Goal: Transaction & Acquisition: Obtain resource

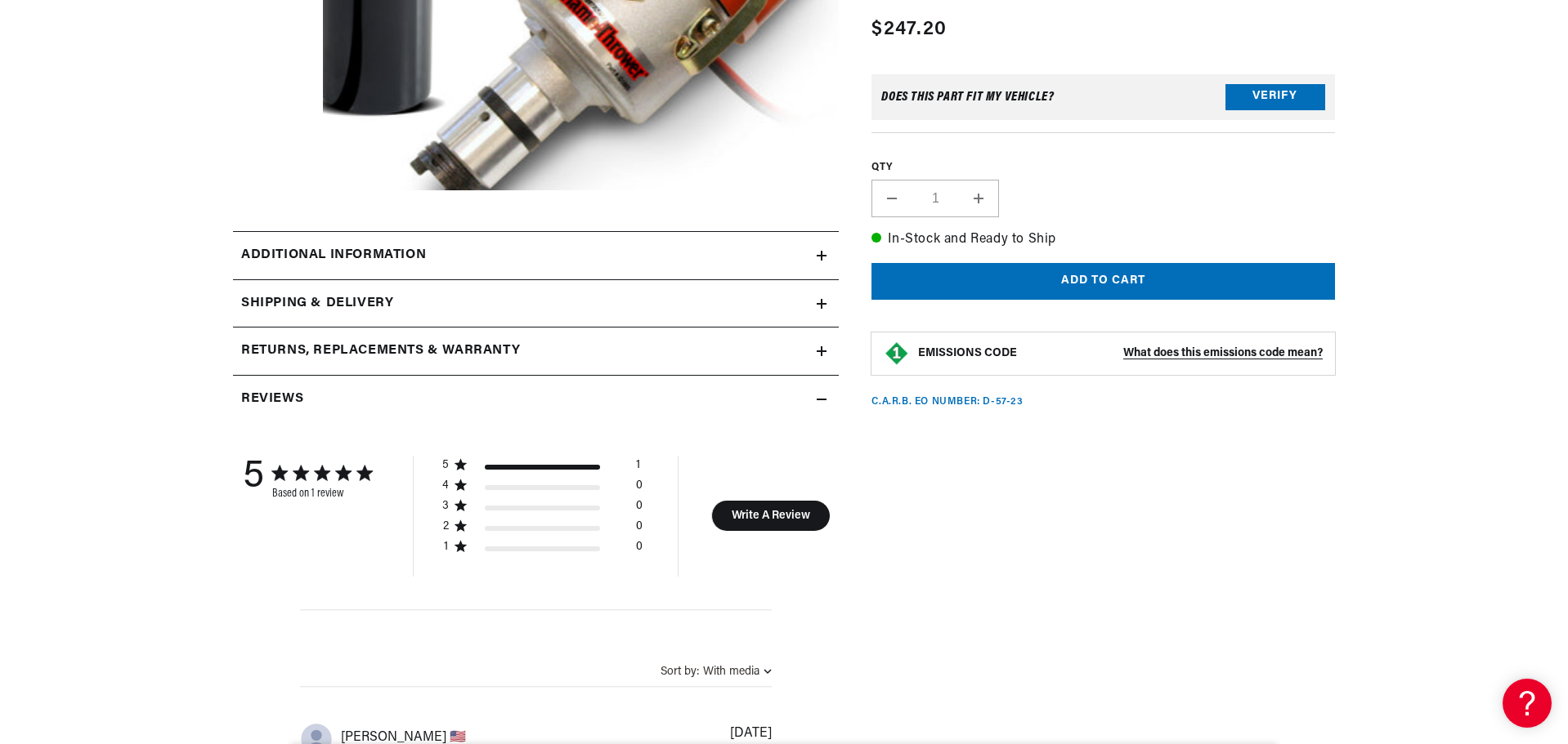
scroll to position [491, 0]
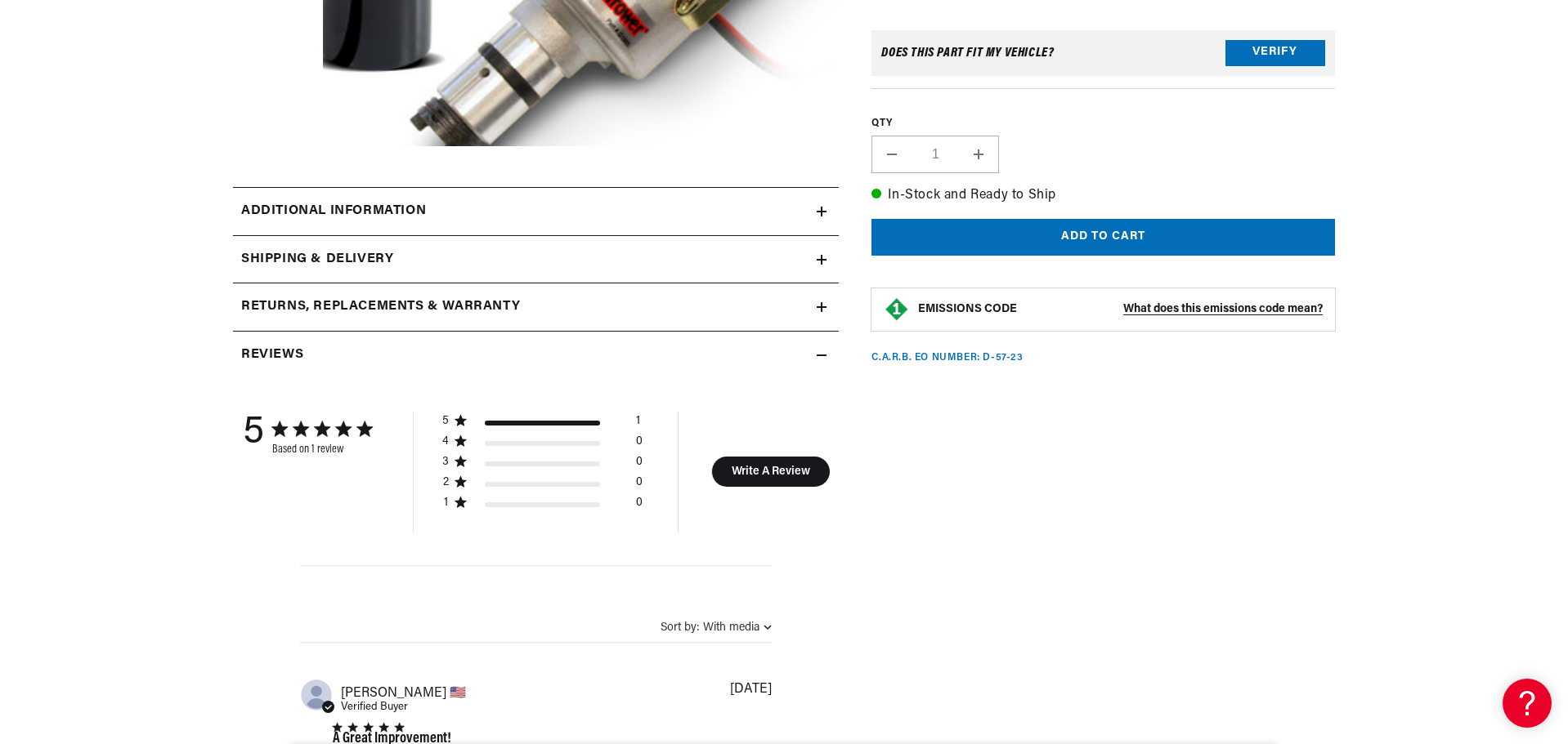
click at [814, 207] on summary "Additional information" at bounding box center [536, 211] width 606 height 47
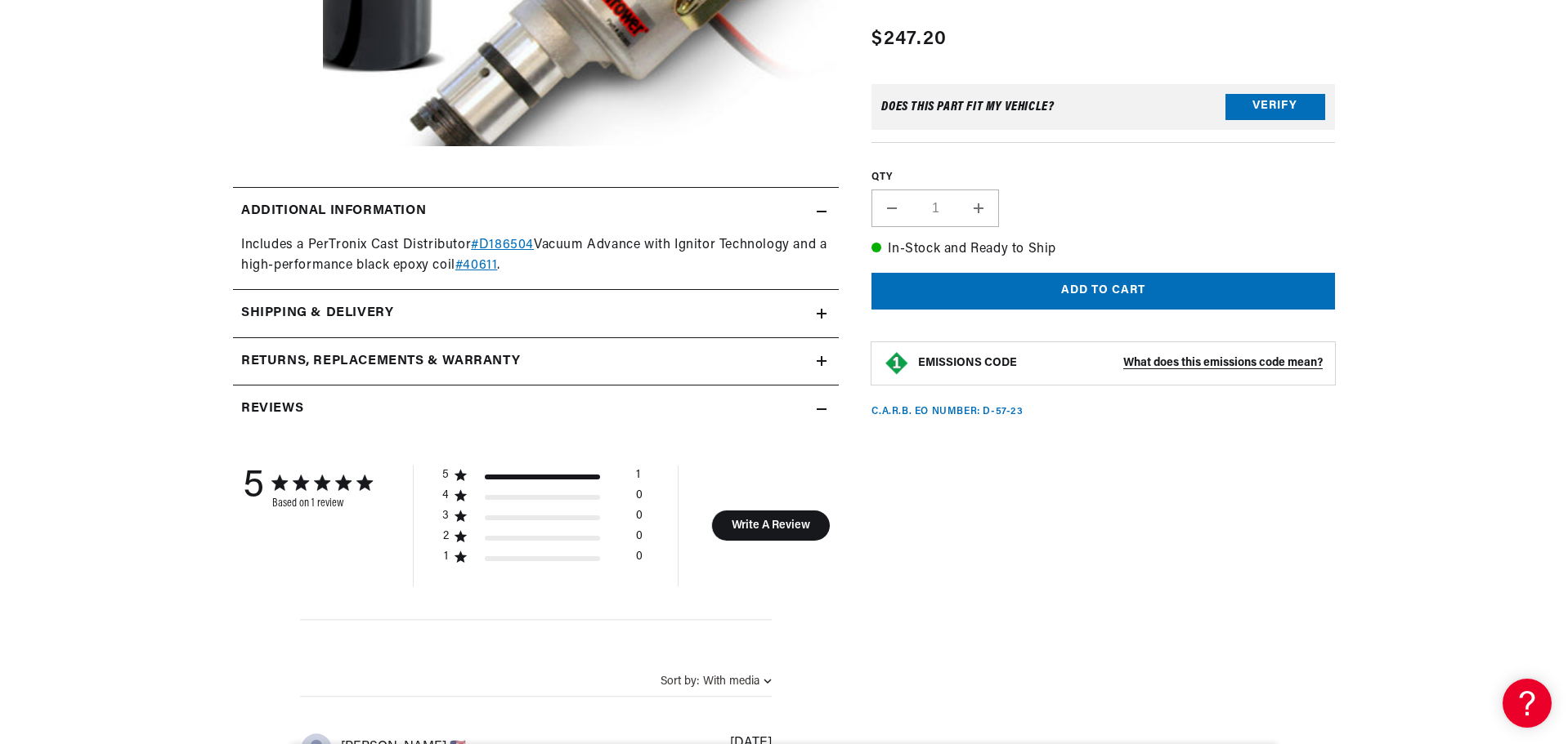
scroll to position [0, 496]
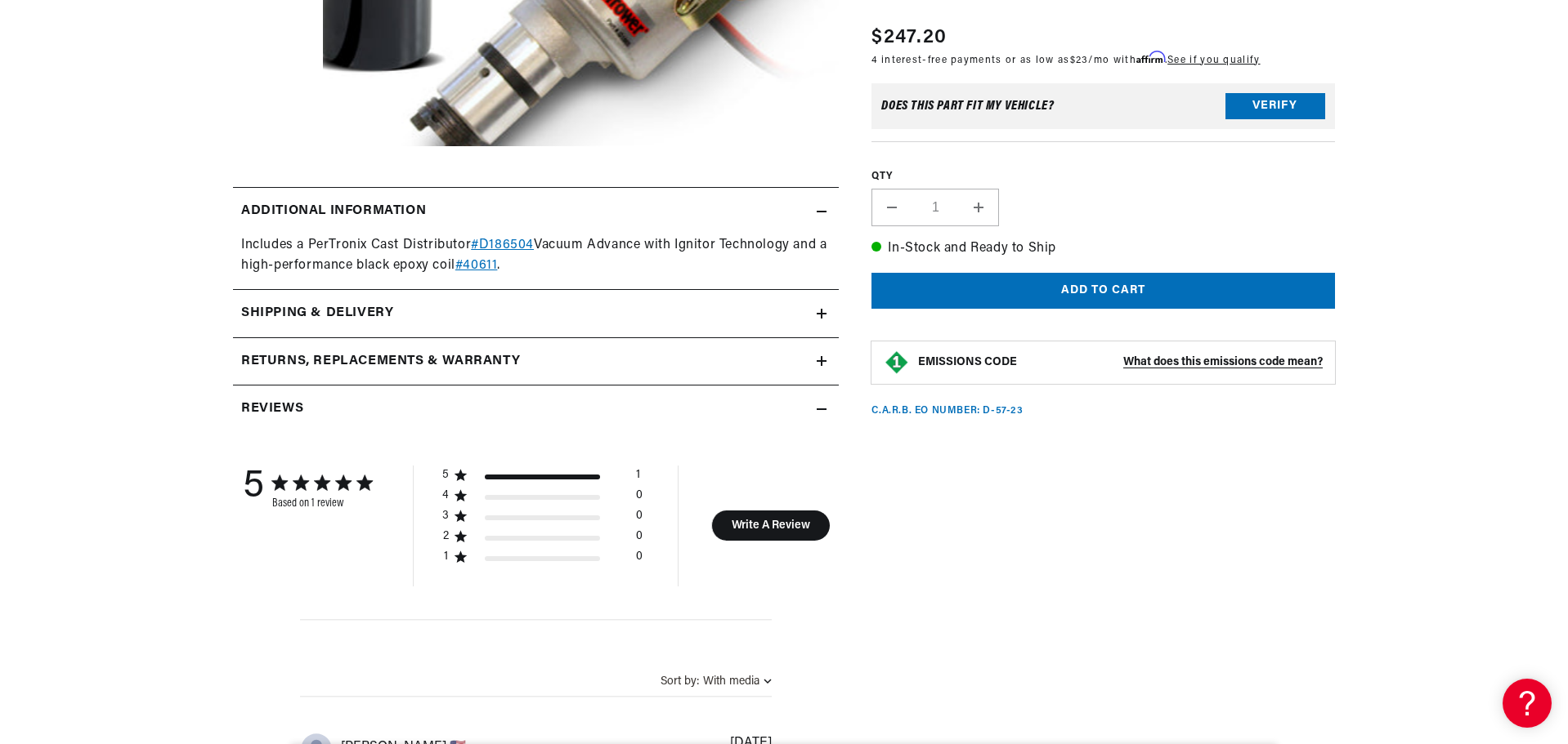
click at [501, 244] on link "#D186504" at bounding box center [501, 246] width 63 height 13
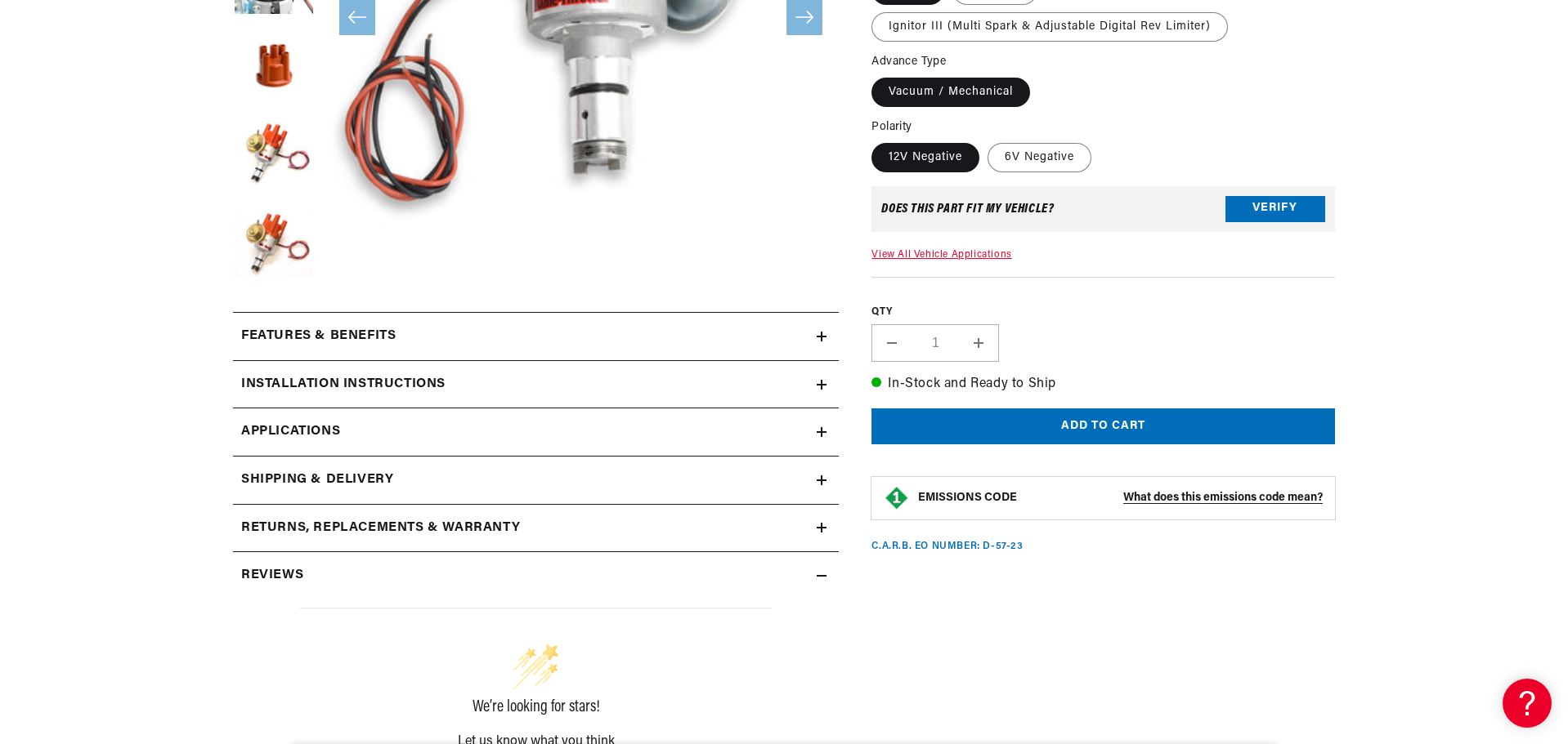
scroll to position [0, 496]
click at [821, 380] on icon at bounding box center [822, 385] width 10 height 10
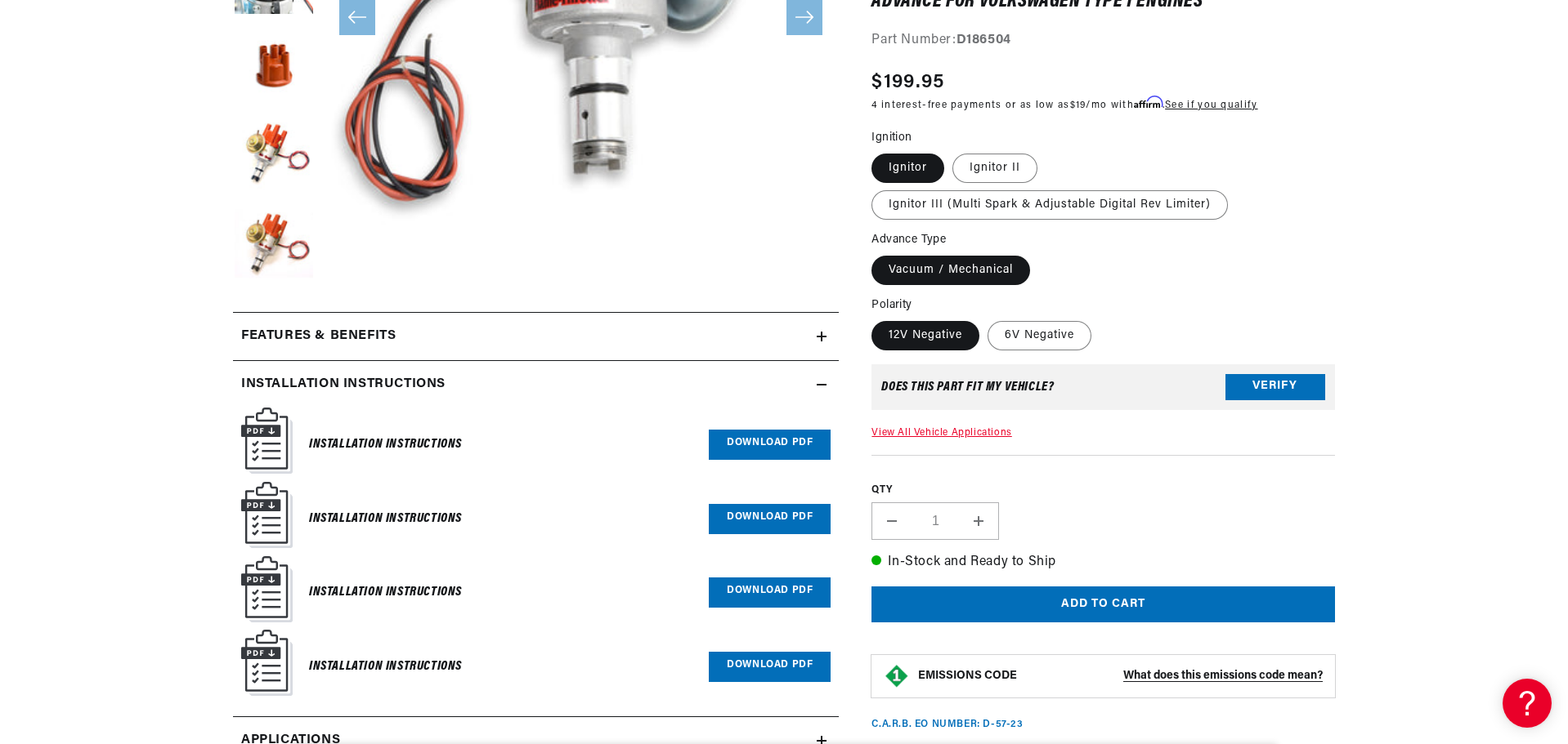
click at [766, 448] on link "Download PDF" at bounding box center [770, 444] width 122 height 30
click at [743, 520] on link "Download PDF" at bounding box center [770, 518] width 122 height 30
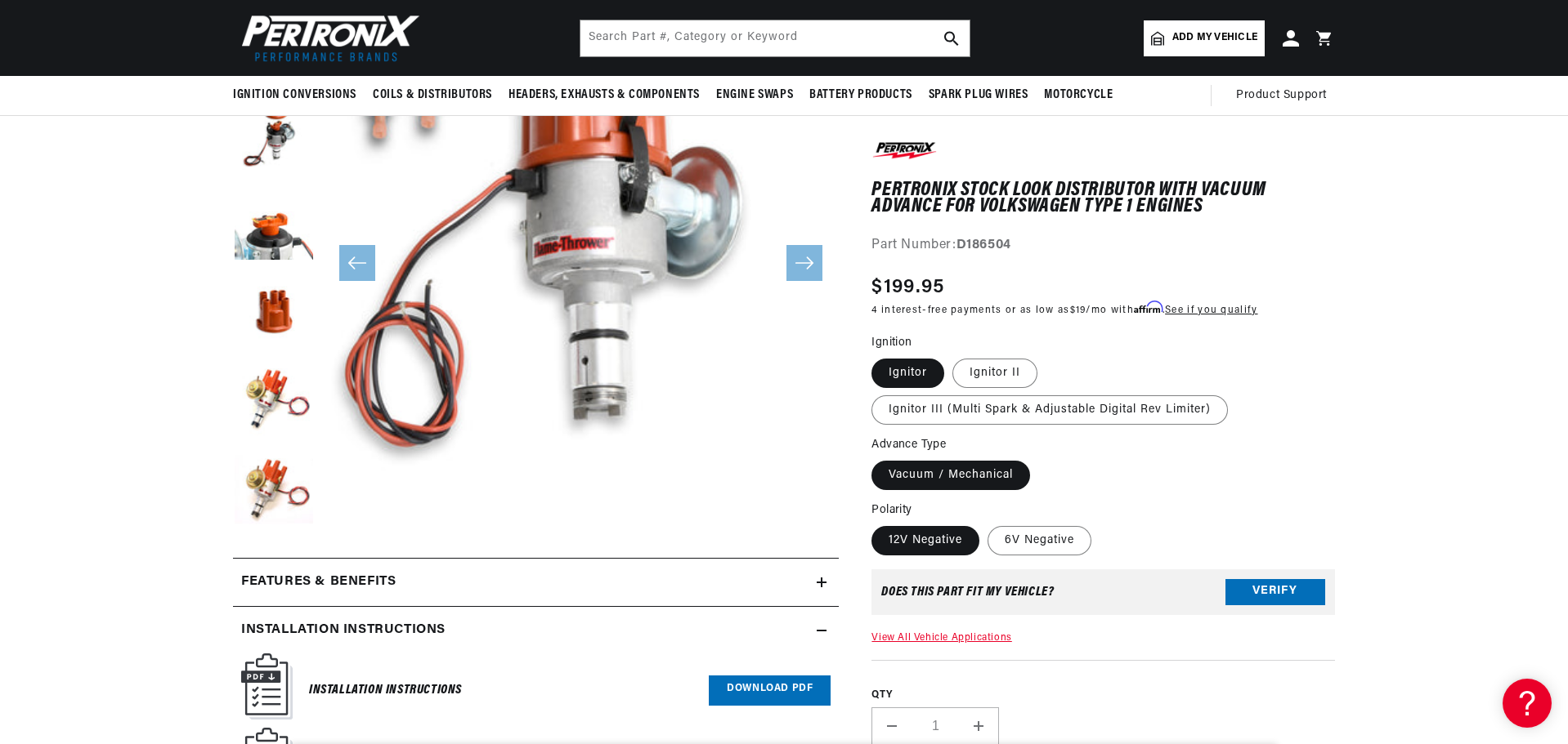
scroll to position [164, 0]
